Goal: Task Accomplishment & Management: Manage account settings

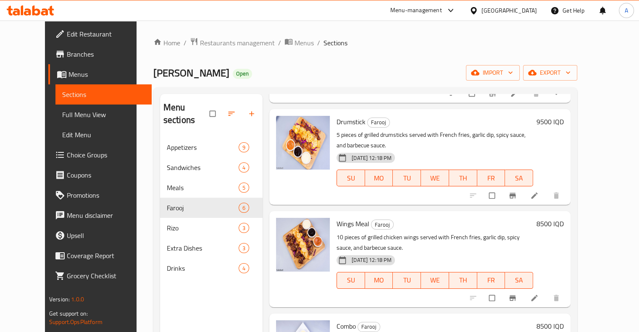
scroll to position [270, 0]
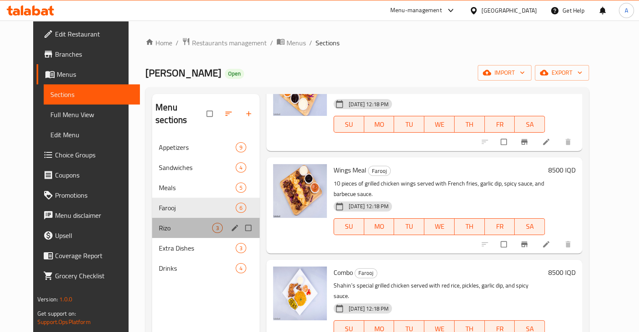
click at [195, 218] on div "Rizo 3" at bounding box center [205, 228] width 107 height 20
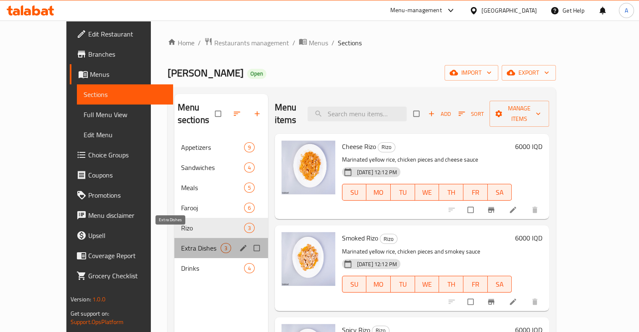
click at [181, 243] on span "Extra Dishes" at bounding box center [200, 248] width 39 height 10
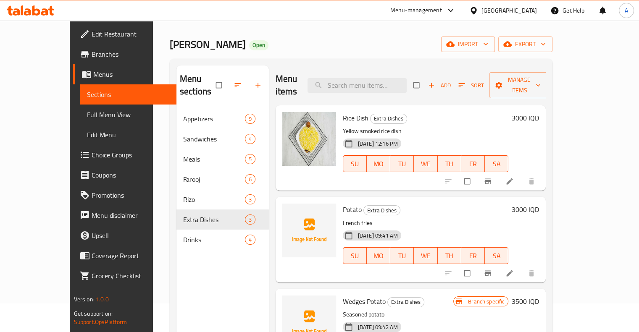
scroll to position [28, 0]
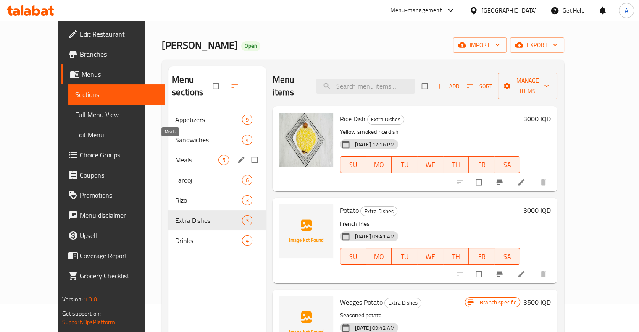
click at [175, 155] on span "Meals" at bounding box center [196, 160] width 43 height 10
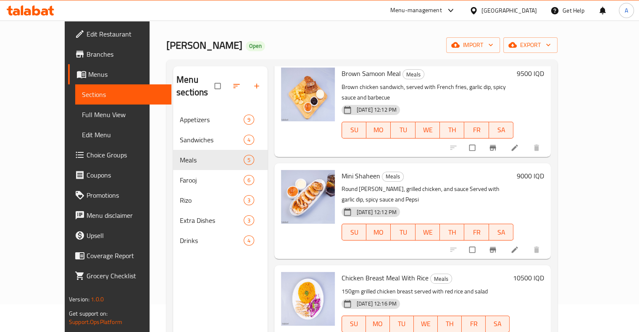
scroll to position [118, 0]
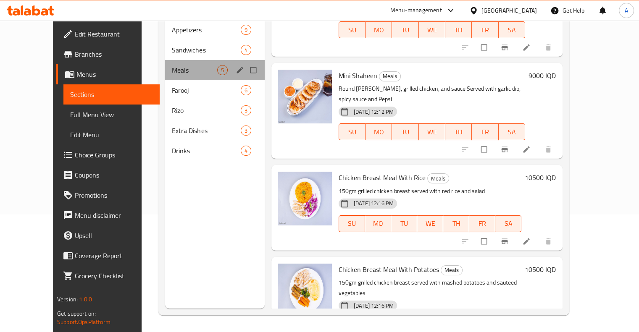
click at [189, 67] on div "Meals 5" at bounding box center [214, 70] width 99 height 20
click at [189, 80] on div "Farooj 6" at bounding box center [214, 90] width 99 height 20
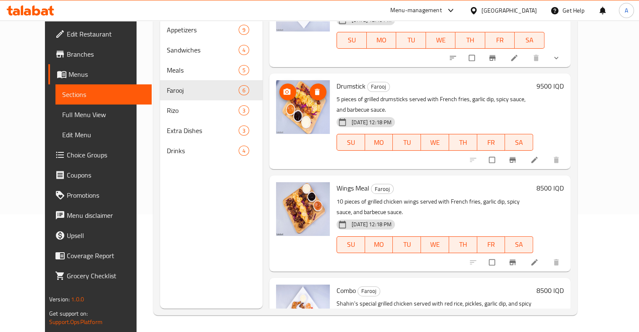
scroll to position [270, 0]
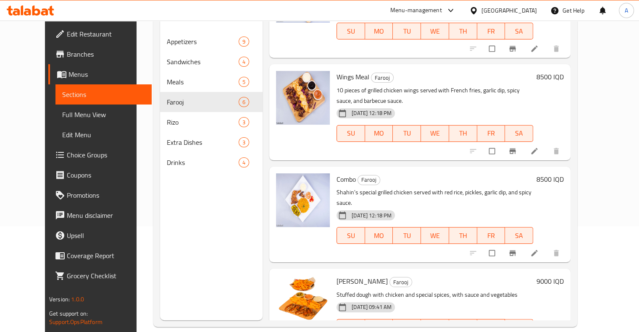
scroll to position [118, 0]
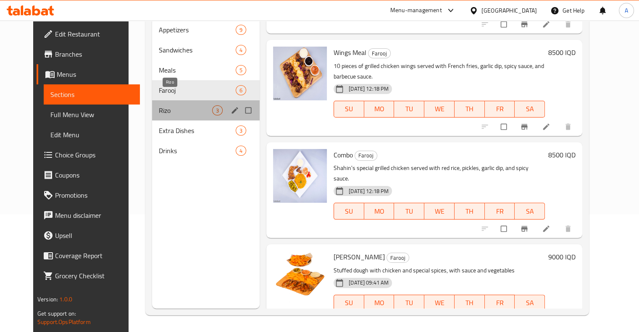
click at [197, 105] on span "Rizo" at bounding box center [185, 110] width 53 height 10
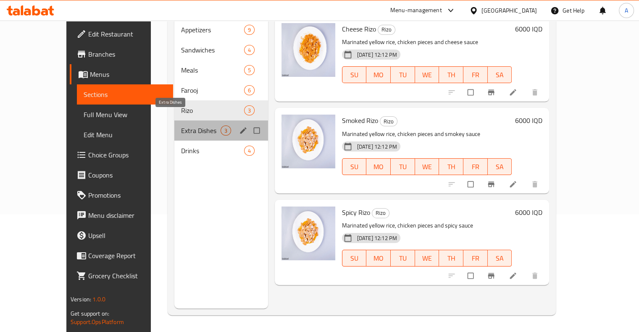
click at [186, 126] on span "Extra Dishes" at bounding box center [200, 131] width 39 height 10
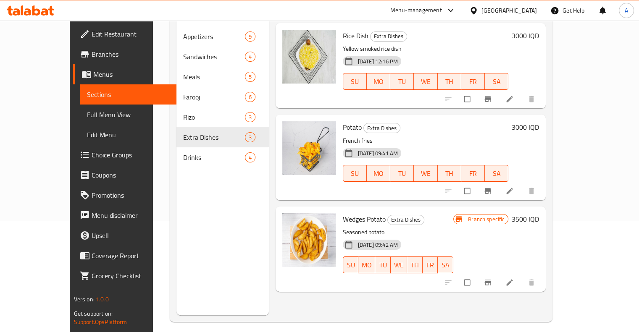
scroll to position [111, 0]
